Goal: Transaction & Acquisition: Subscribe to service/newsletter

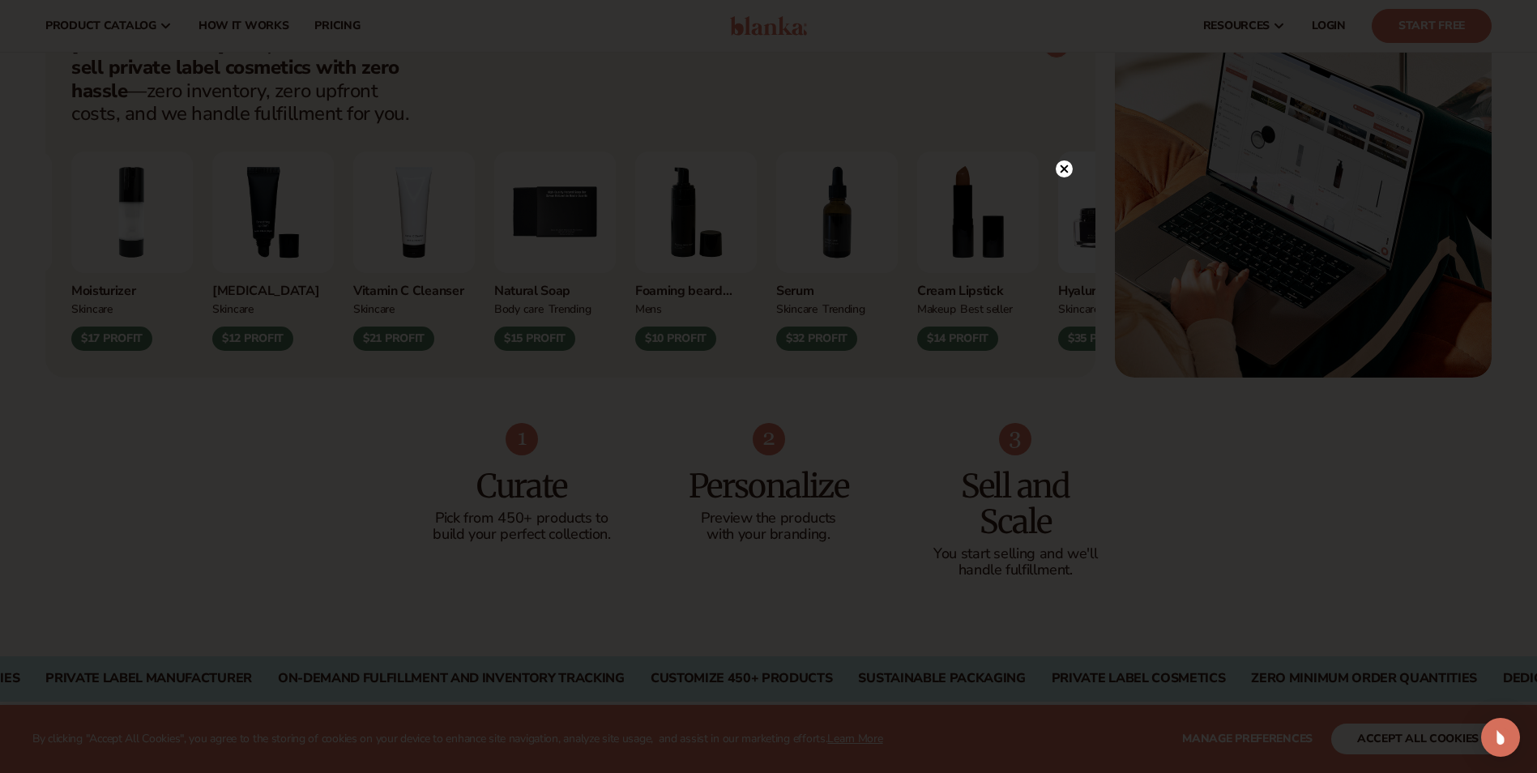
scroll to position [648, 0]
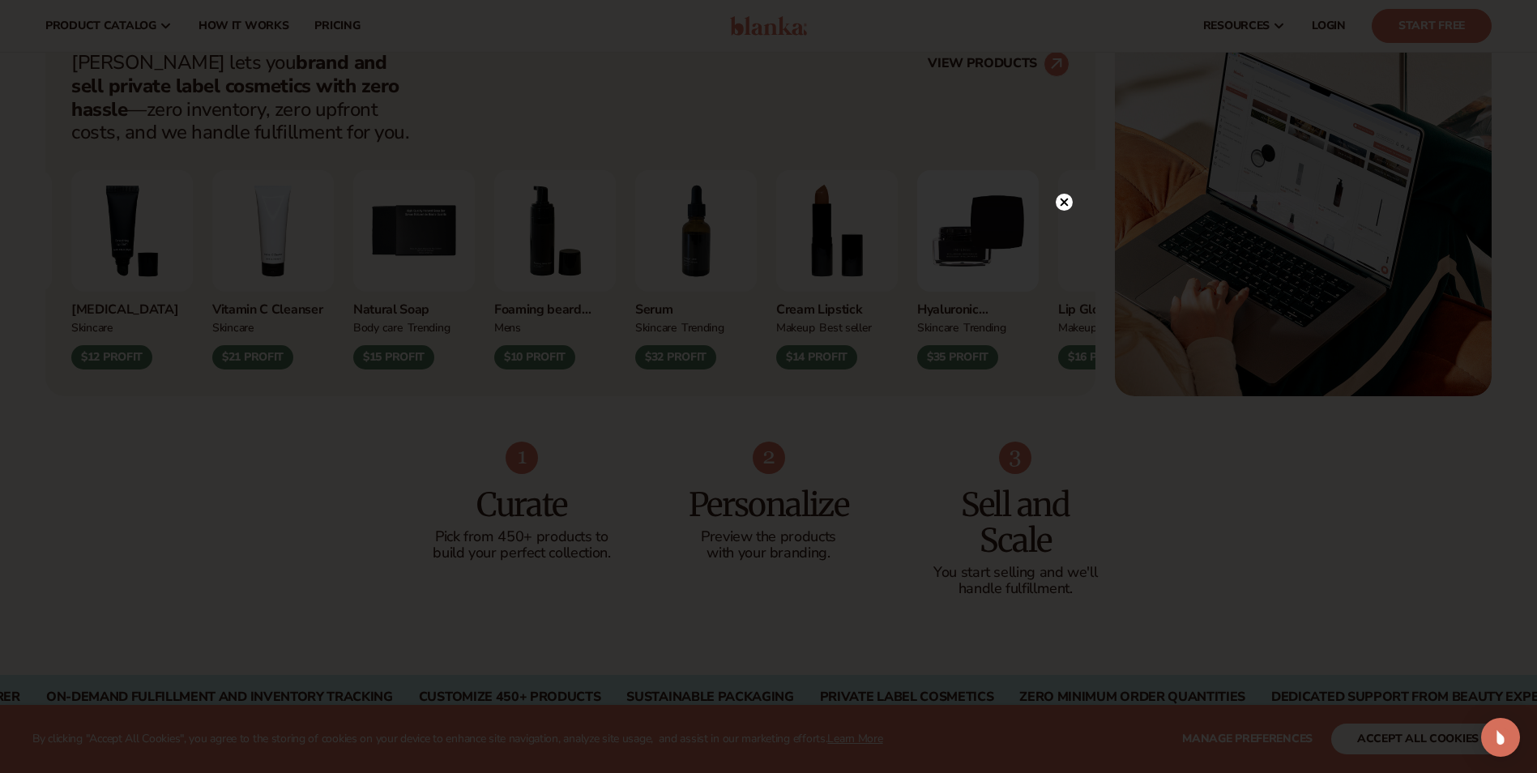
click at [1065, 194] on circle at bounding box center [1064, 202] width 17 height 17
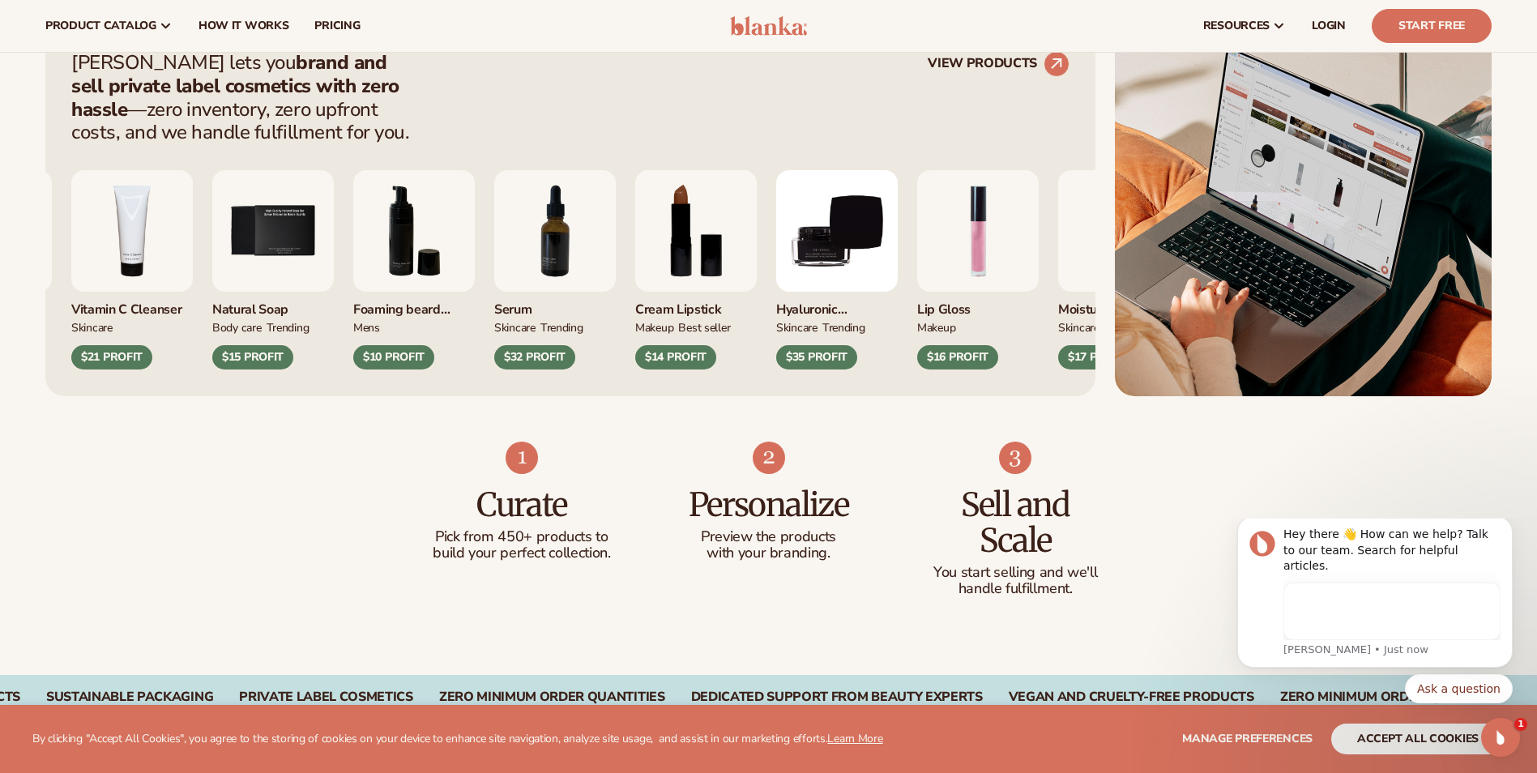
scroll to position [0, 0]
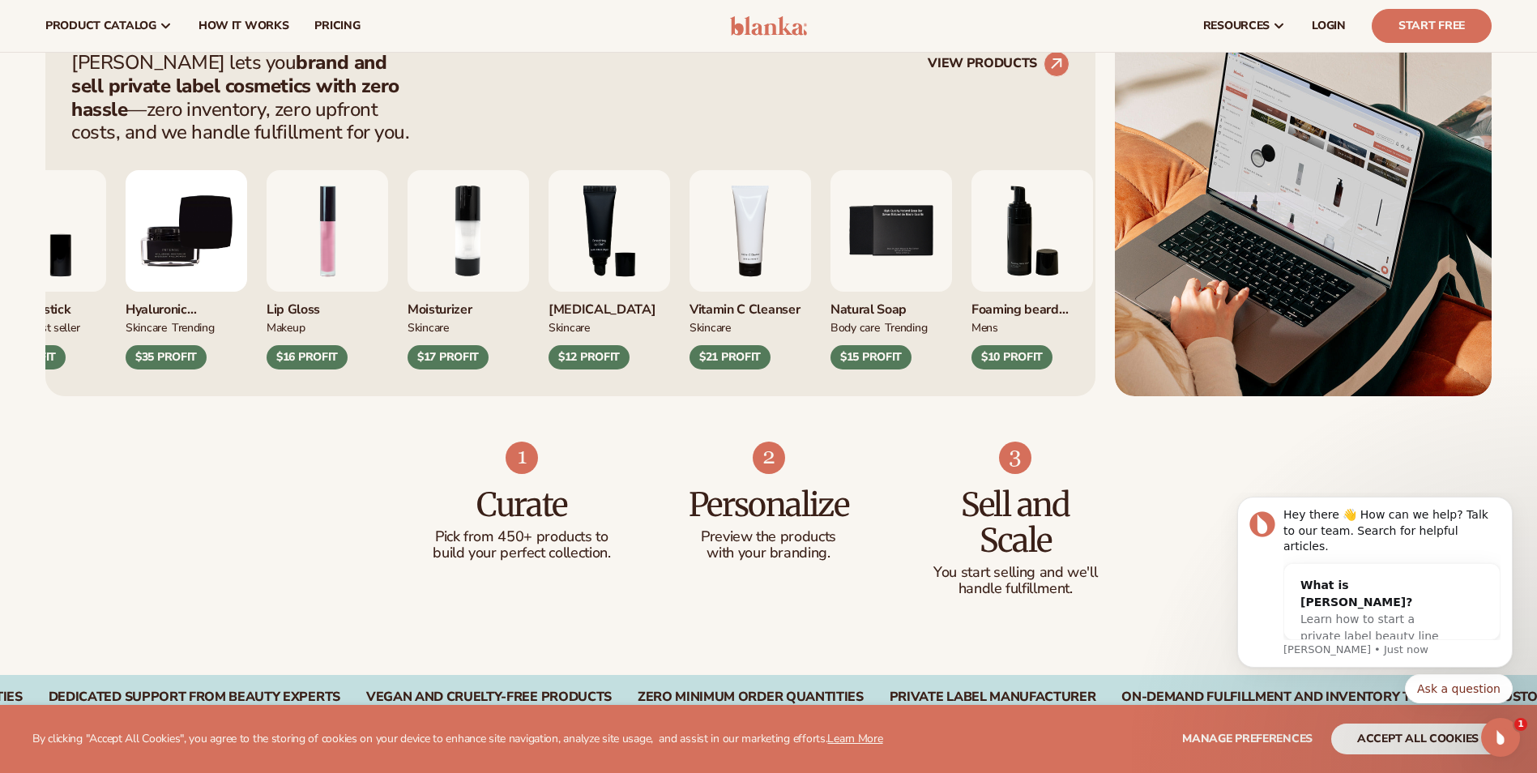
click at [304, 253] on div "Lip Gloss MAKEUP $16 PROFIT" at bounding box center [328, 269] width 122 height 199
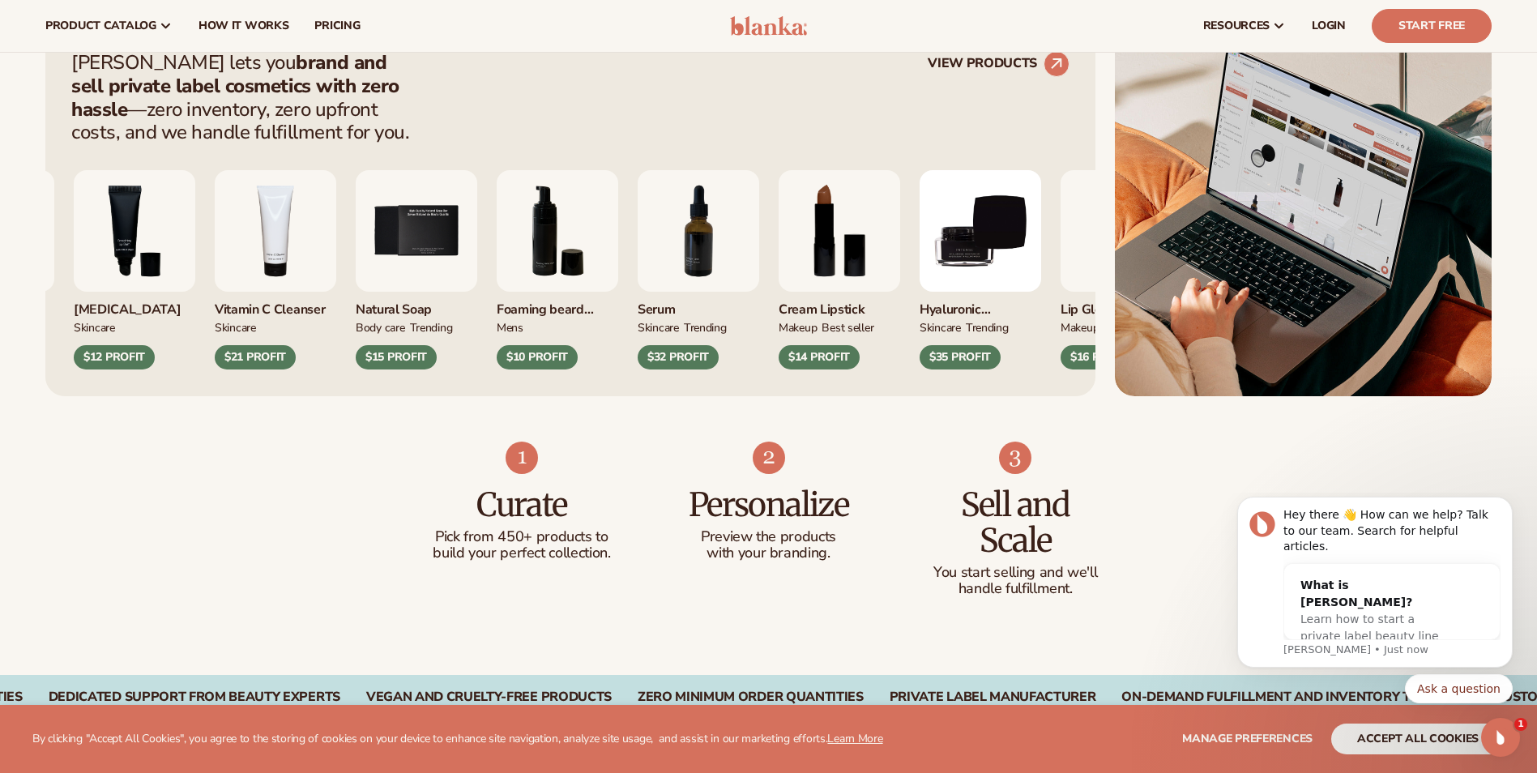
click at [535, 295] on div "Foaming [PERSON_NAME] wash mens $10 PROFIT" at bounding box center [558, 269] width 122 height 199
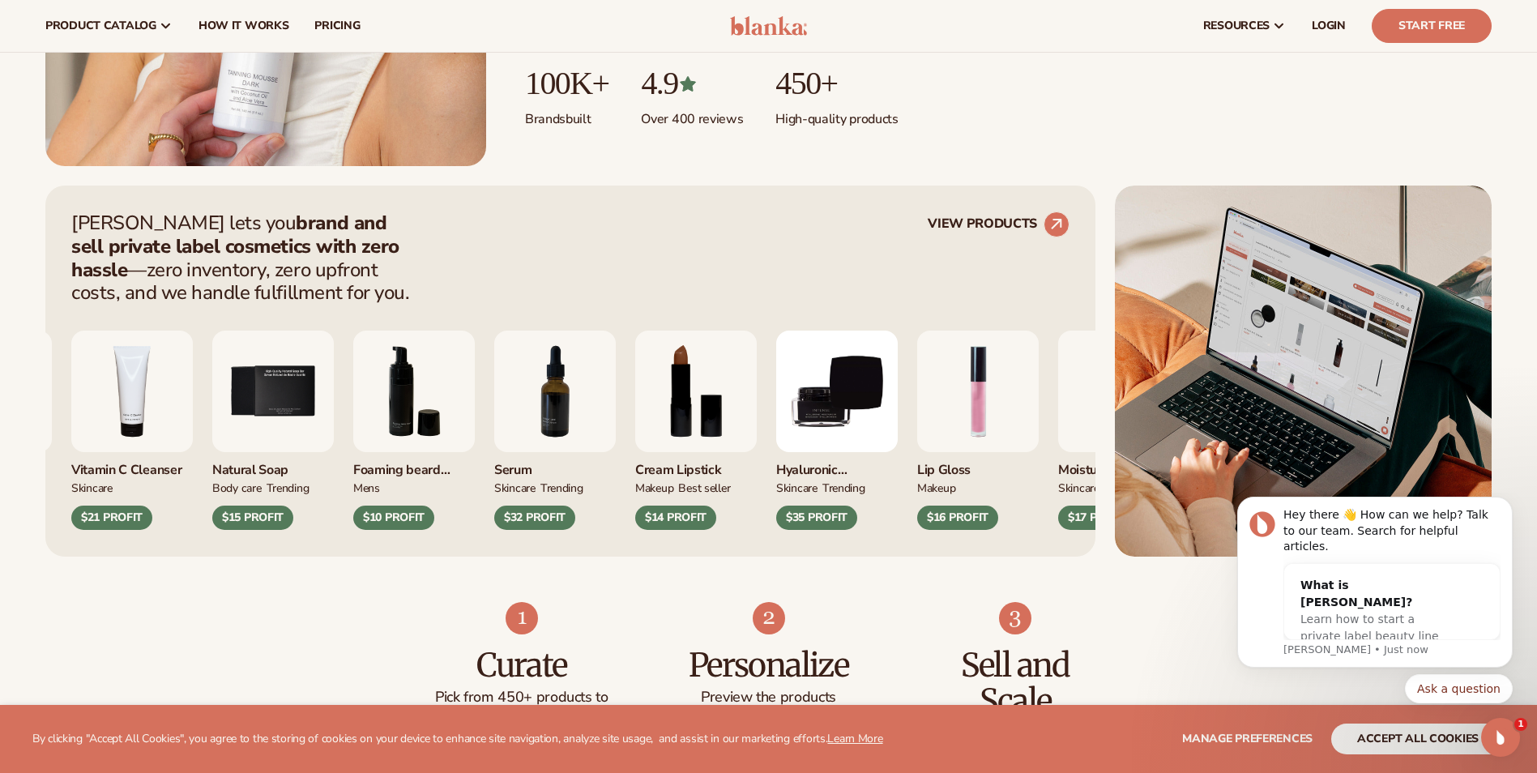
scroll to position [486, 0]
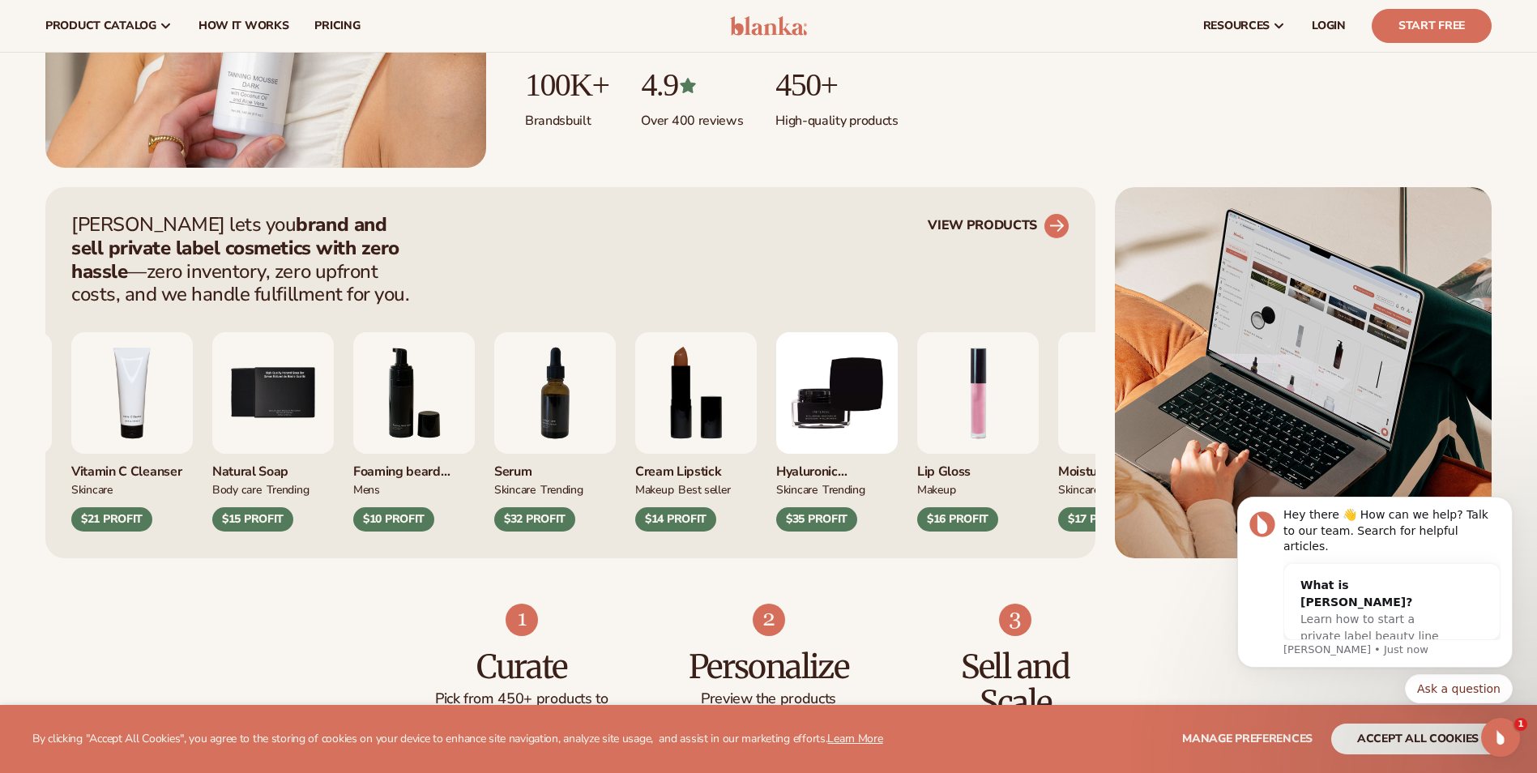
click at [1040, 227] on icon at bounding box center [1056, 225] width 36 height 36
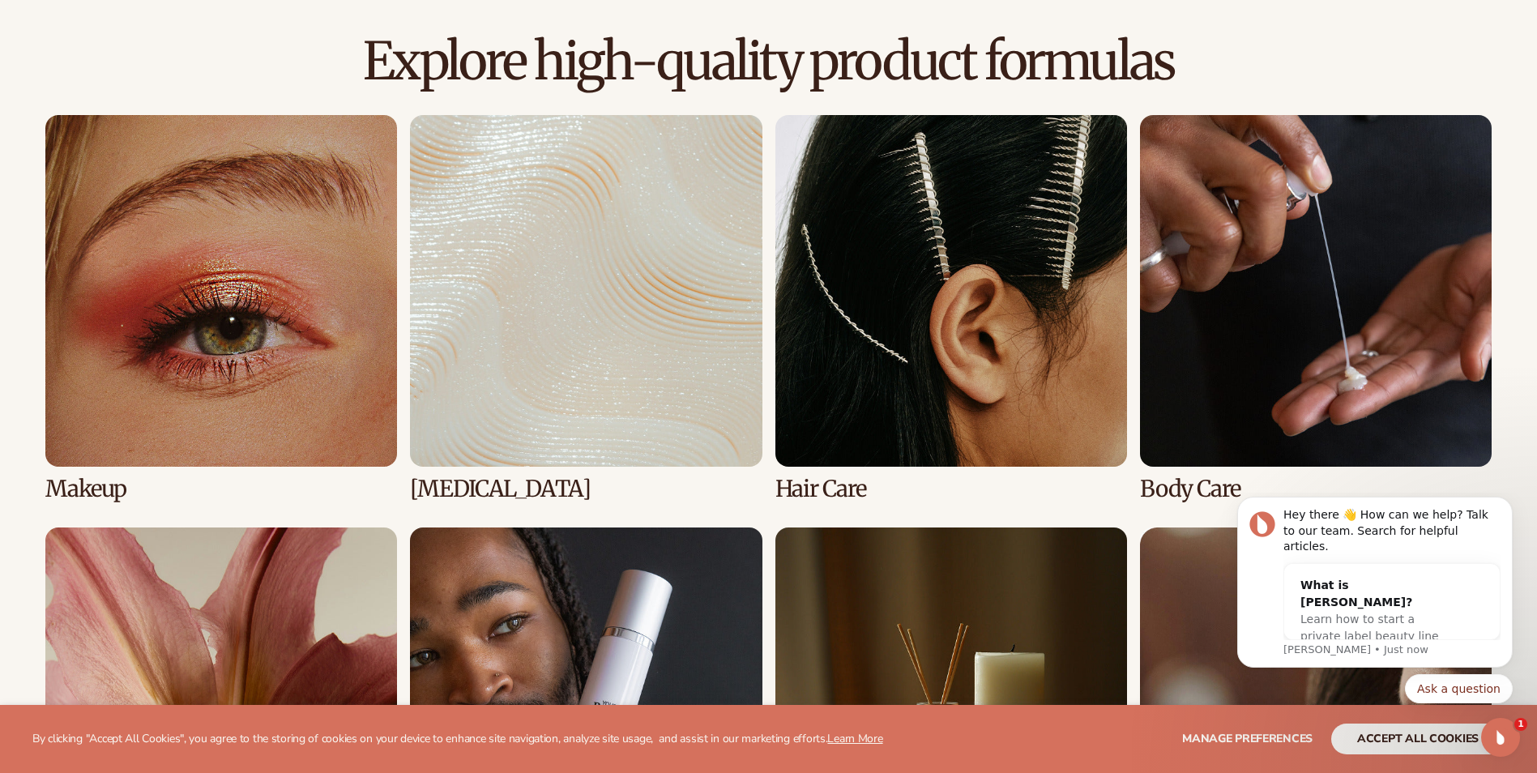
scroll to position [1215, 0]
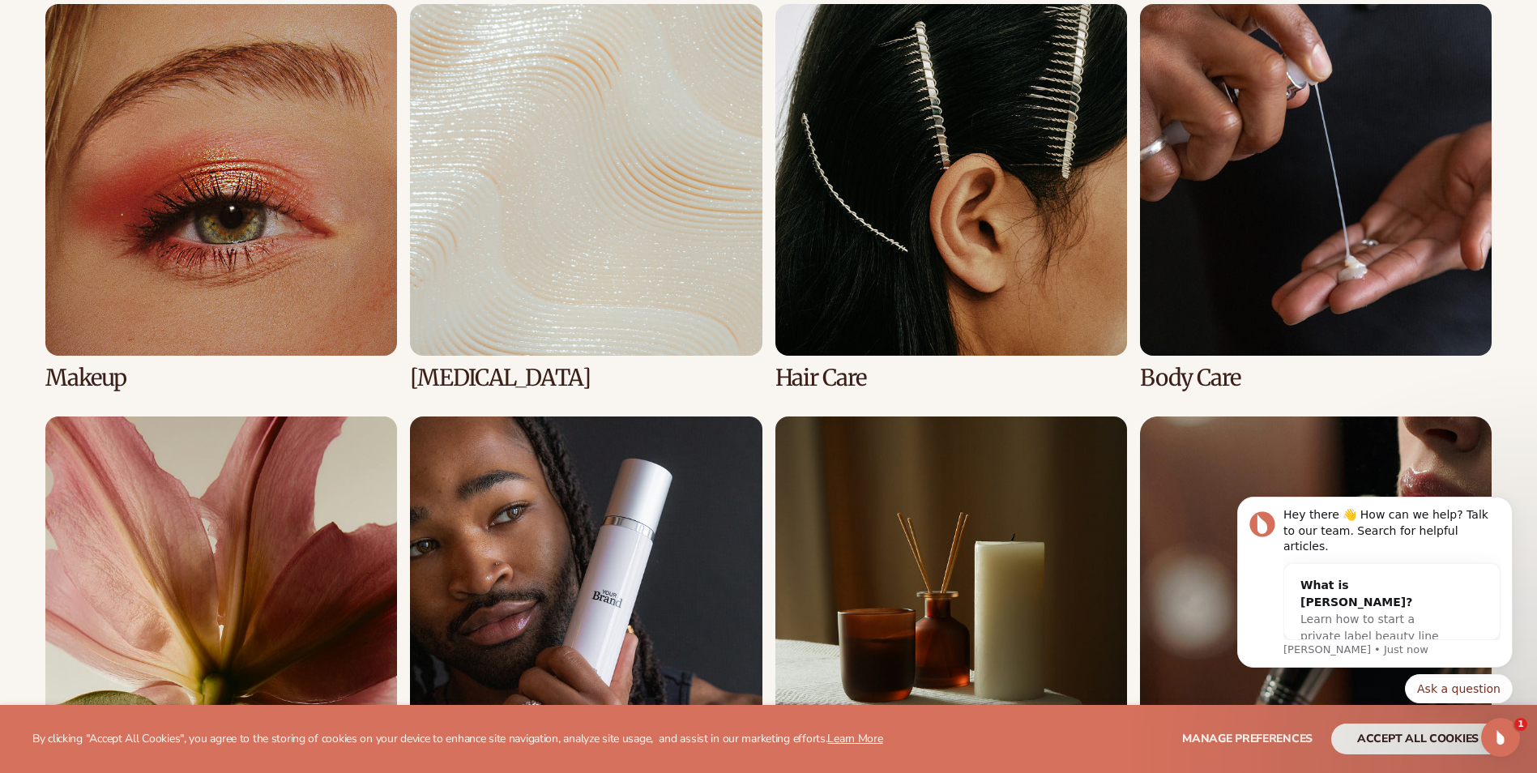
click at [146, 84] on link "1 / 8" at bounding box center [221, 197] width 352 height 386
click at [319, 137] on link "1 / 8" at bounding box center [221, 197] width 352 height 386
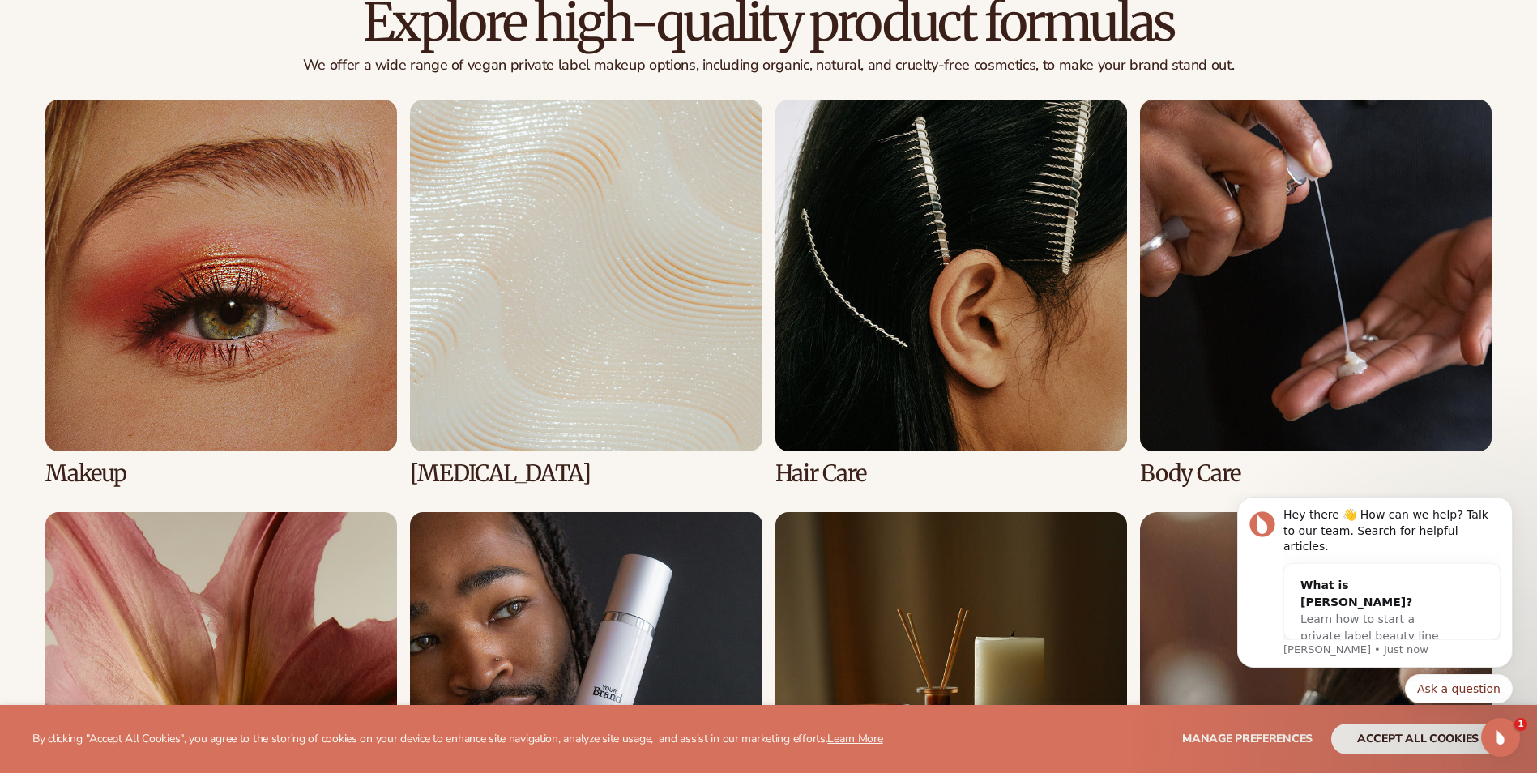
scroll to position [1215, 0]
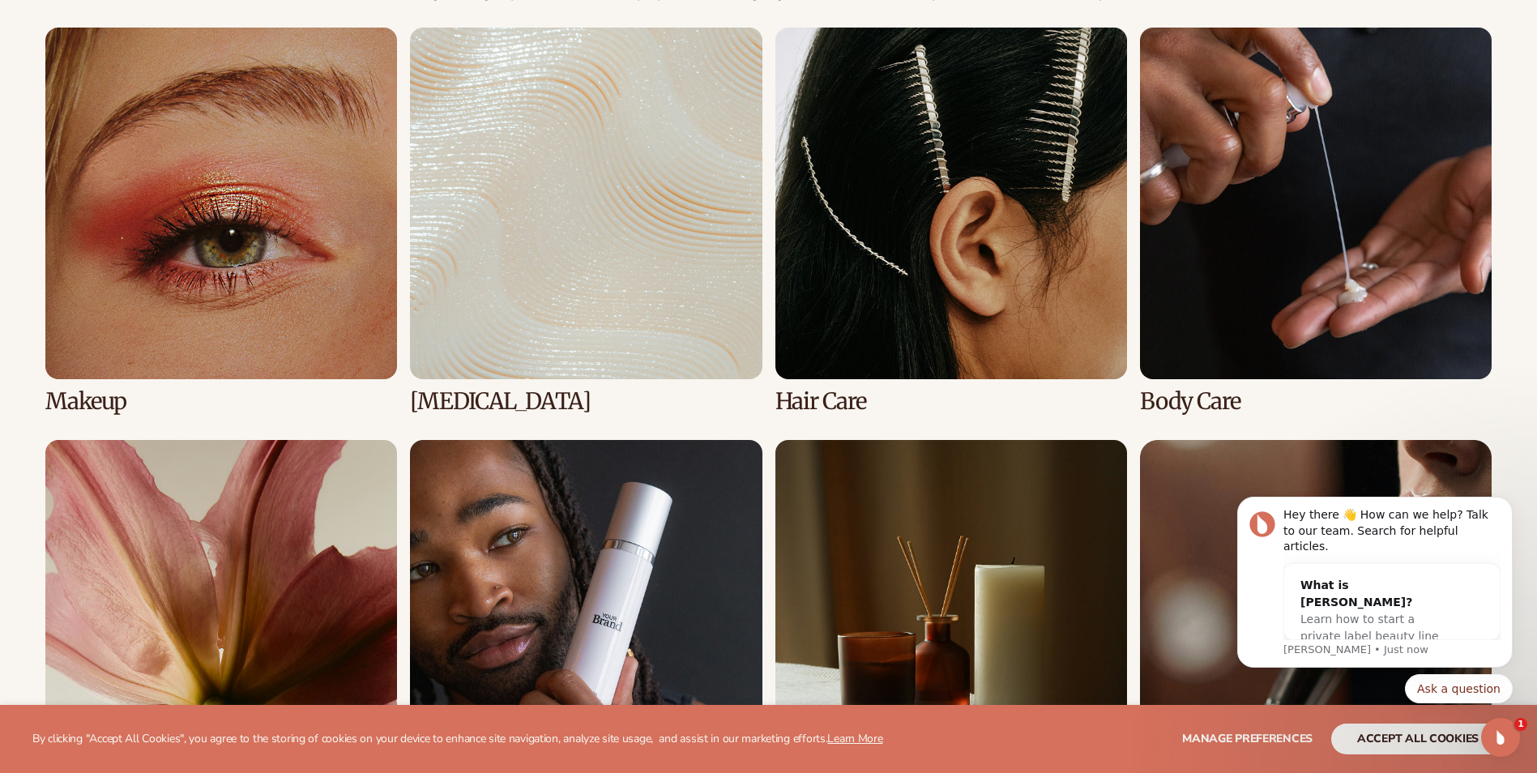
click at [315, 222] on link "1 / 8" at bounding box center [221, 221] width 352 height 386
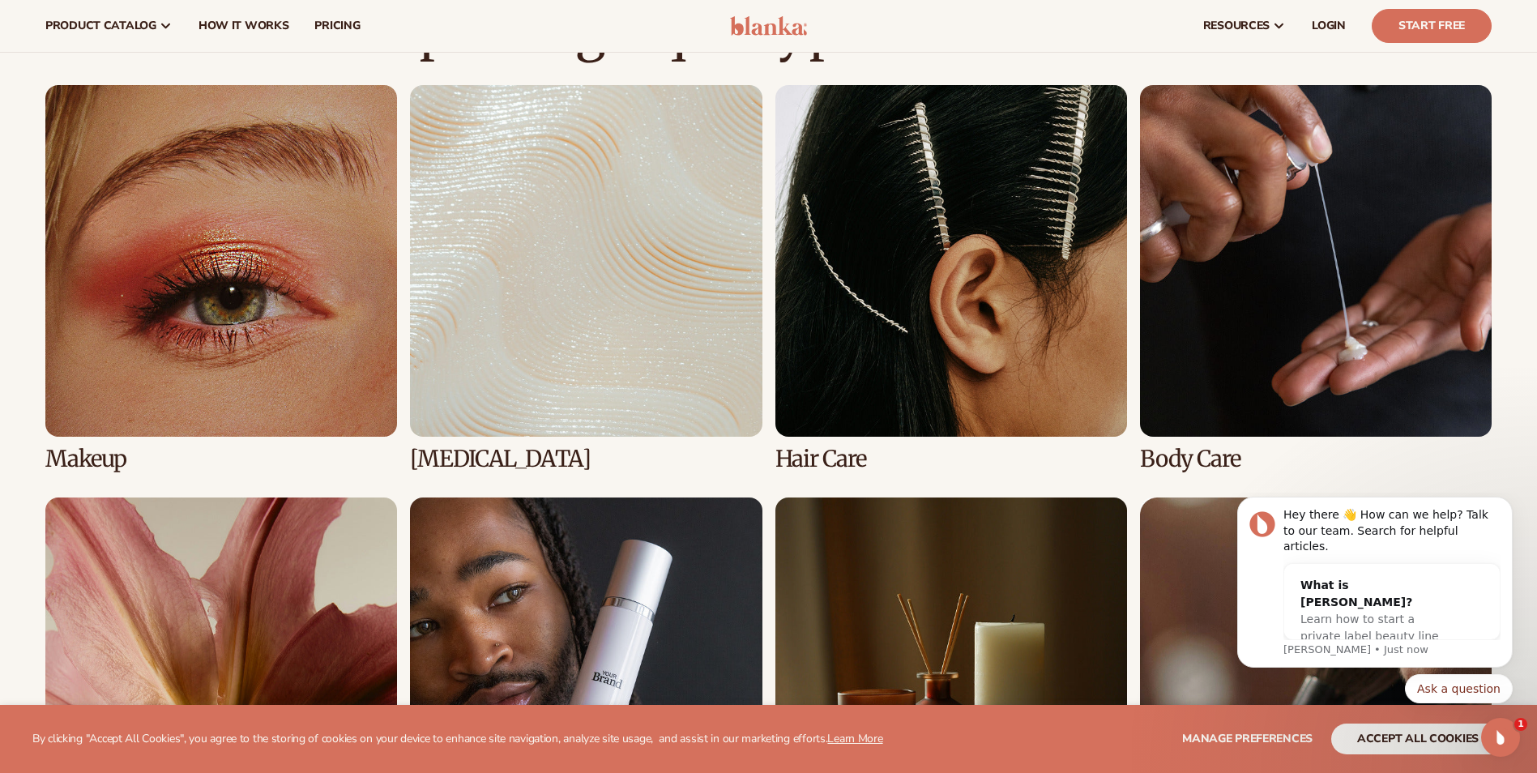
scroll to position [1053, 0]
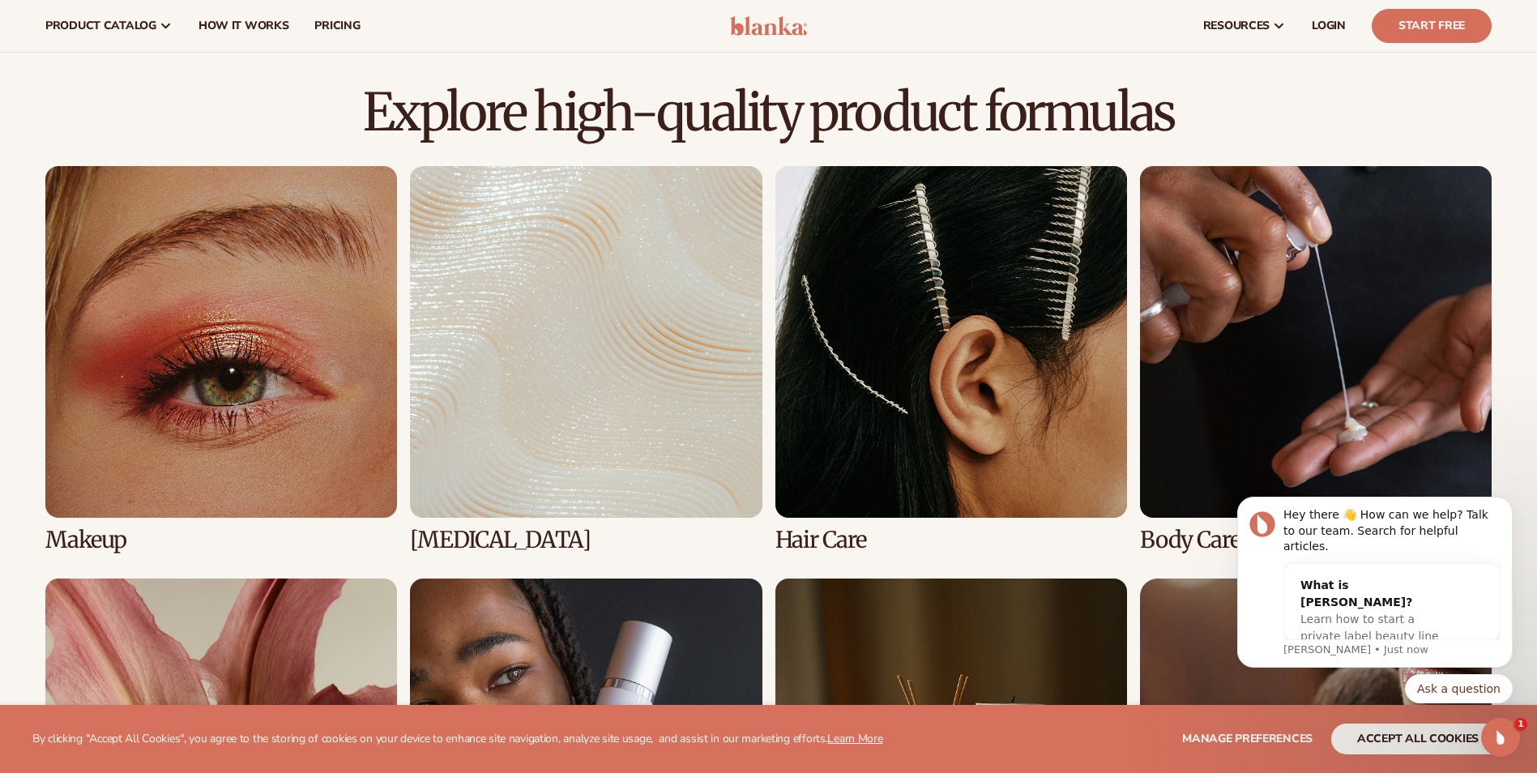
click at [320, 257] on link "1 / 8" at bounding box center [221, 359] width 352 height 386
click at [301, 249] on link "1 / 8" at bounding box center [221, 359] width 352 height 386
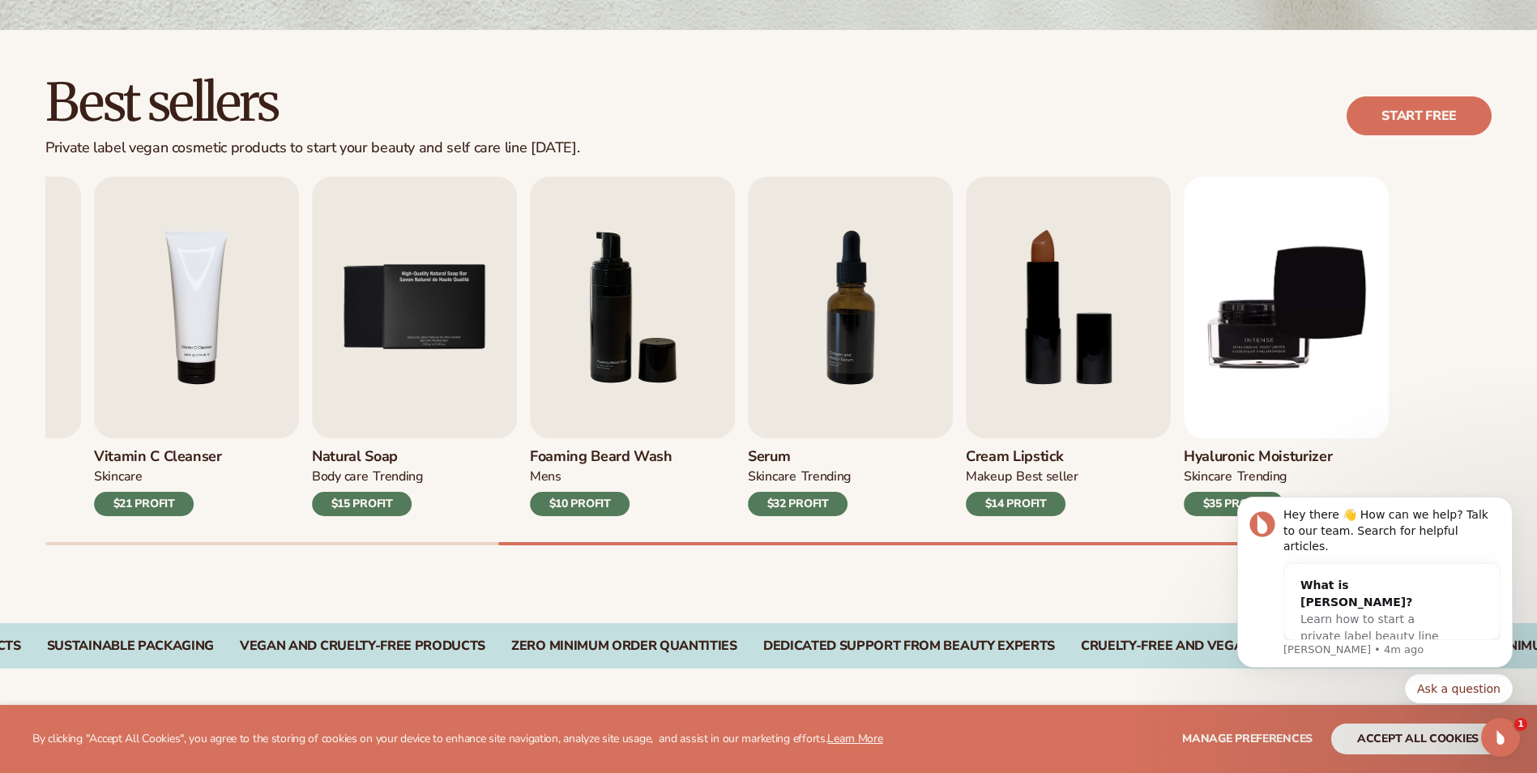
click at [123, 439] on div "Vitamin C Cleanser Skincare $21 PROFIT" at bounding box center [196, 477] width 205 height 78
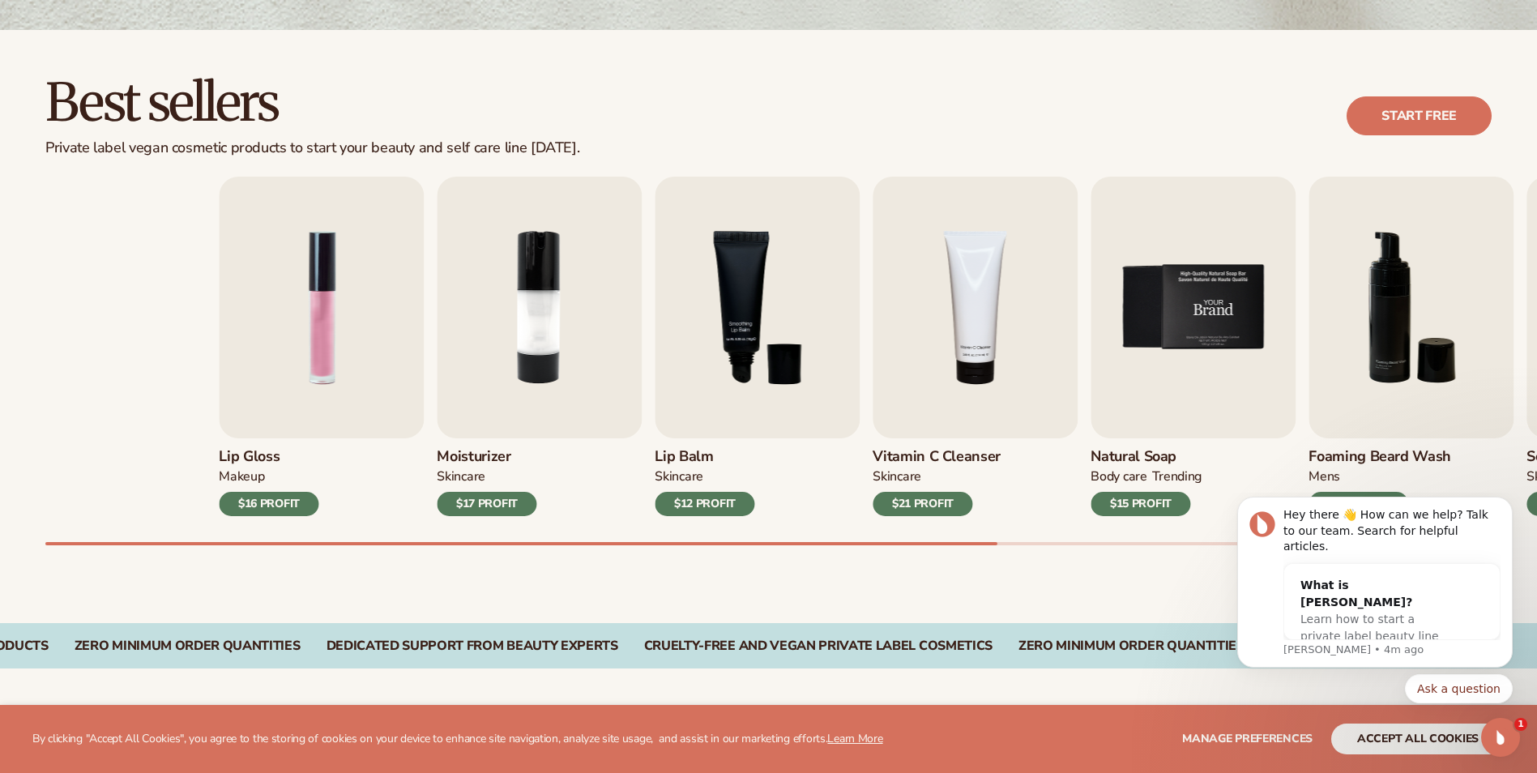
click at [1509, 358] on div "Lip Gloss MAKEUP $16 PROFIT Moisturizer SKINCARE $17 PROFIT SKINCARE" at bounding box center [942, 346] width 1446 height 339
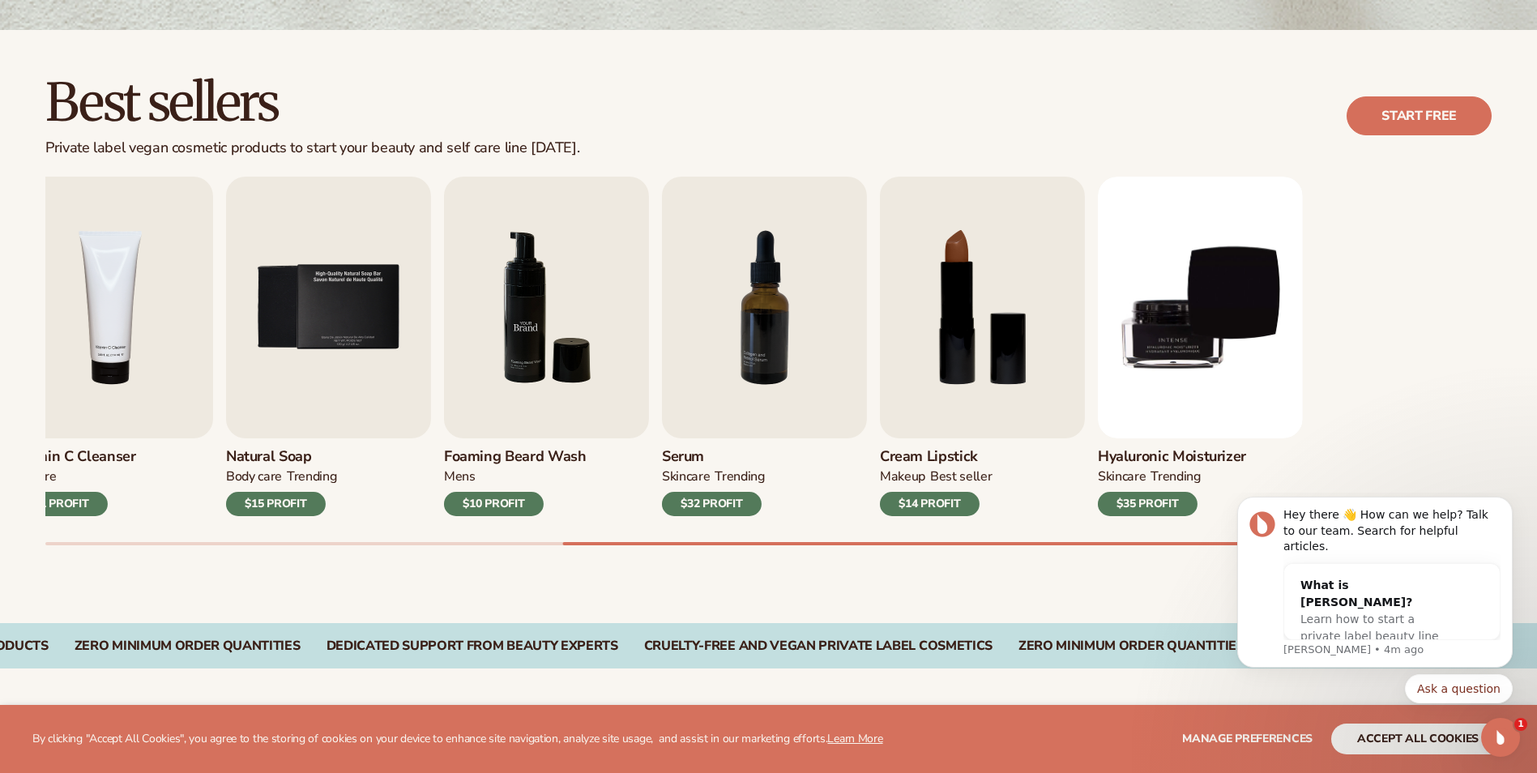
click at [248, 448] on div "Lip Gloss MAKEUP $16 PROFIT Moisturizer SKINCARE $17 PROFIT SKINCARE" at bounding box center [77, 346] width 1446 height 339
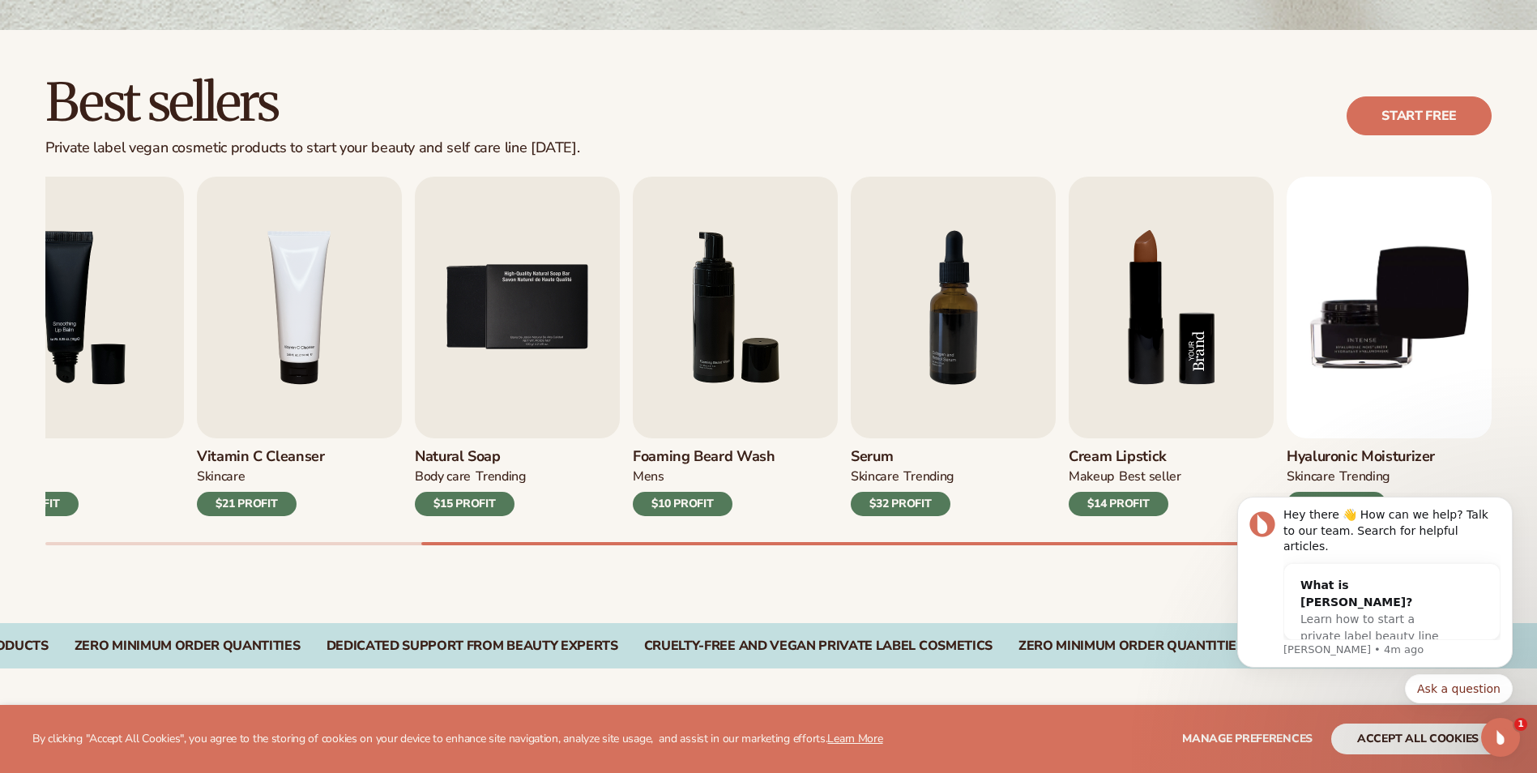
click at [1183, 283] on img "8 / 9" at bounding box center [1171, 308] width 205 height 262
click at [1186, 269] on img "8 / 9" at bounding box center [1171, 308] width 205 height 262
click at [1186, 267] on img "8 / 9" at bounding box center [1171, 308] width 205 height 262
click at [1118, 503] on div "$14 PROFIT" at bounding box center [1119, 504] width 100 height 24
click at [1163, 384] on img "8 / 9" at bounding box center [1171, 308] width 205 height 262
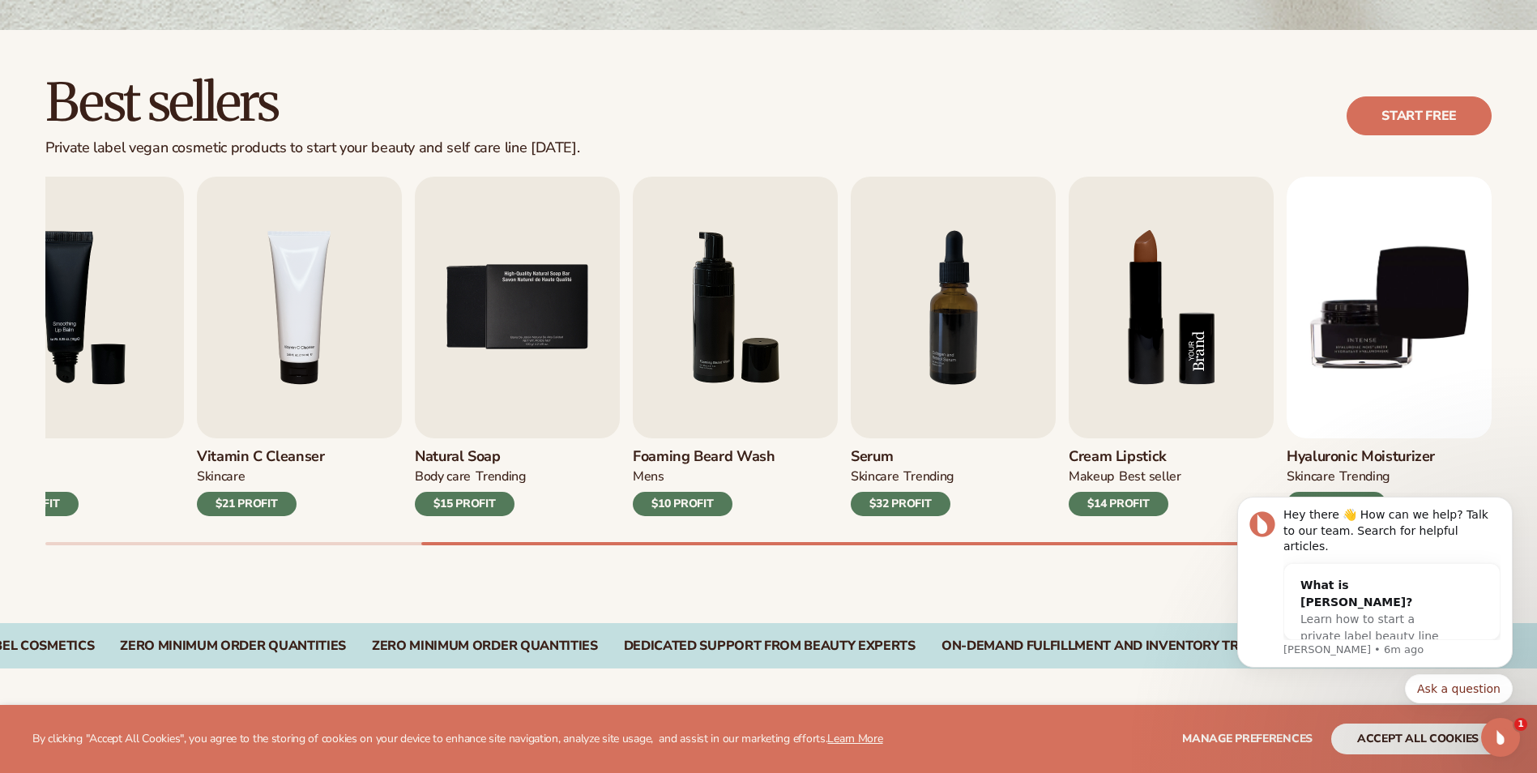
click at [1163, 384] on img "8 / 9" at bounding box center [1171, 308] width 205 height 262
click at [1508, 504] on icon "Dismiss notification" at bounding box center [1507, 501] width 6 height 6
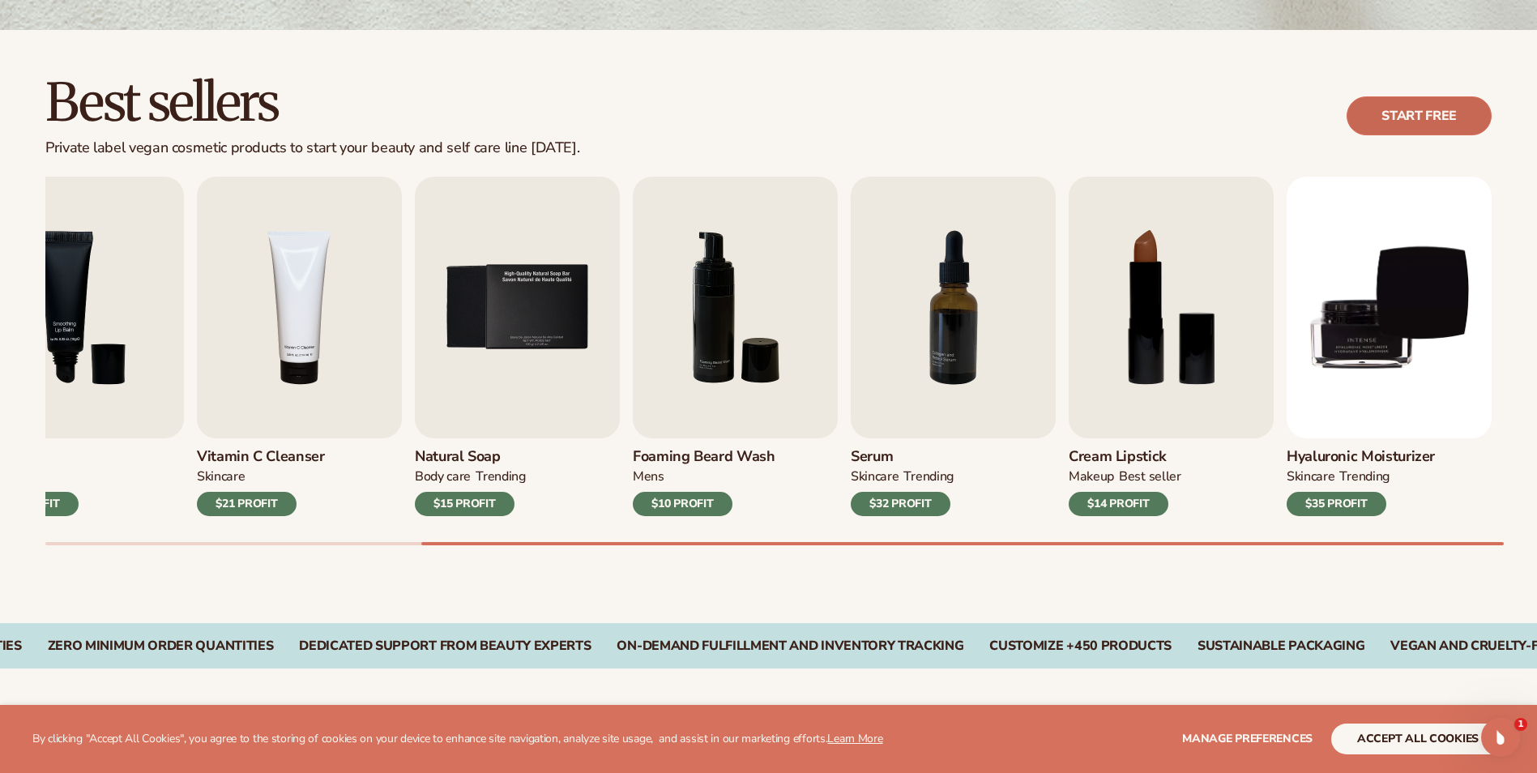
click at [1441, 122] on link "Start free" at bounding box center [1418, 115] width 145 height 39
